Goal: Transaction & Acquisition: Purchase product/service

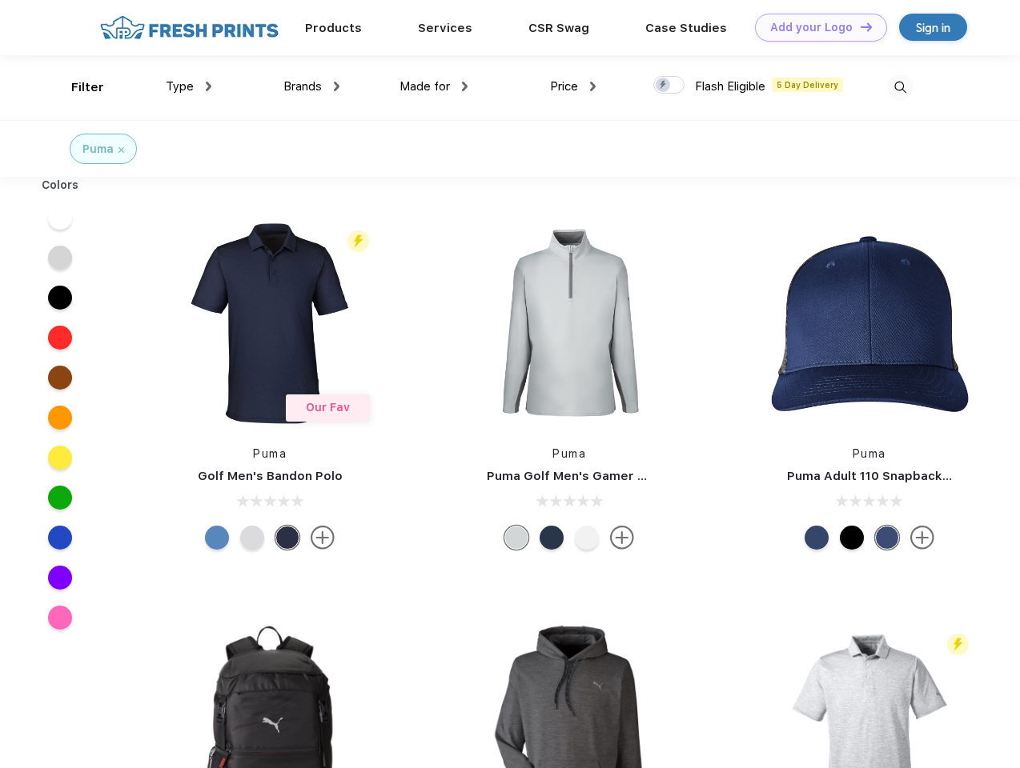
click at [815, 27] on link "Add your Logo Design Tool" at bounding box center [821, 28] width 132 height 28
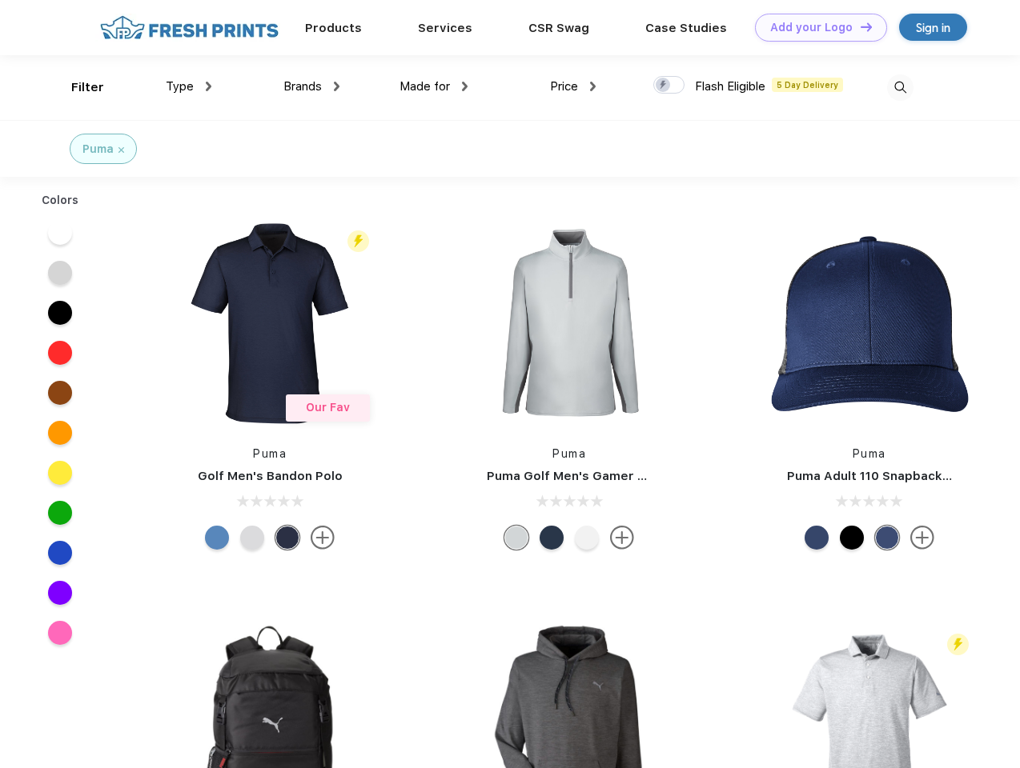
click at [0, 0] on div "Design Tool" at bounding box center [0, 0] width 0 height 0
click at [859, 26] on link "Add your Logo Design Tool" at bounding box center [821, 28] width 132 height 28
click at [77, 87] on div "Filter" at bounding box center [87, 87] width 33 height 18
click at [189, 86] on span "Type" at bounding box center [180, 86] width 28 height 14
click at [311, 86] on span "Brands" at bounding box center [302, 86] width 38 height 14
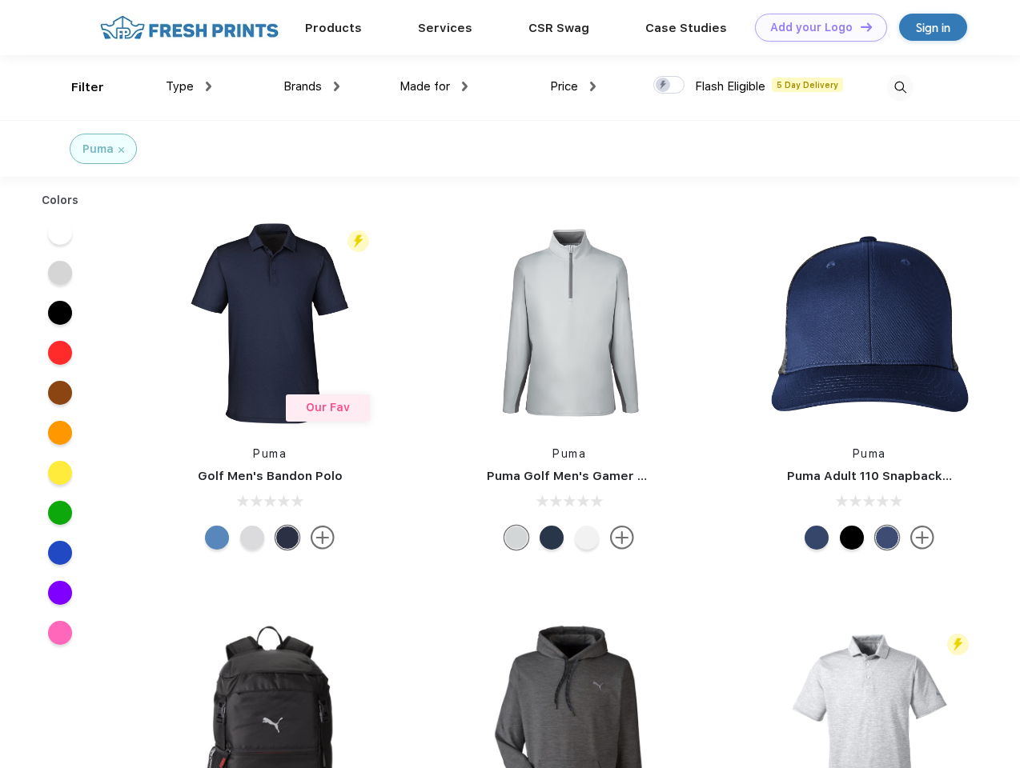
click at [434, 86] on span "Made for" at bounding box center [424, 86] width 50 height 14
click at [573, 86] on span "Price" at bounding box center [564, 86] width 28 height 14
click at [669, 86] on div at bounding box center [668, 85] width 31 height 18
click at [664, 86] on input "checkbox" at bounding box center [658, 80] width 10 height 10
click at [900, 87] on img at bounding box center [900, 87] width 26 height 26
